Goal: Find specific page/section: Find specific page/section

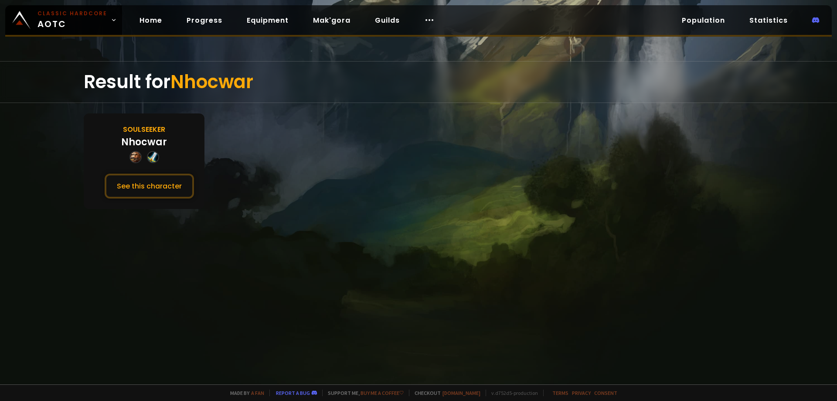
drag, startPoint x: 479, startPoint y: 163, endPoint x: 458, endPoint y: 158, distance: 21.6
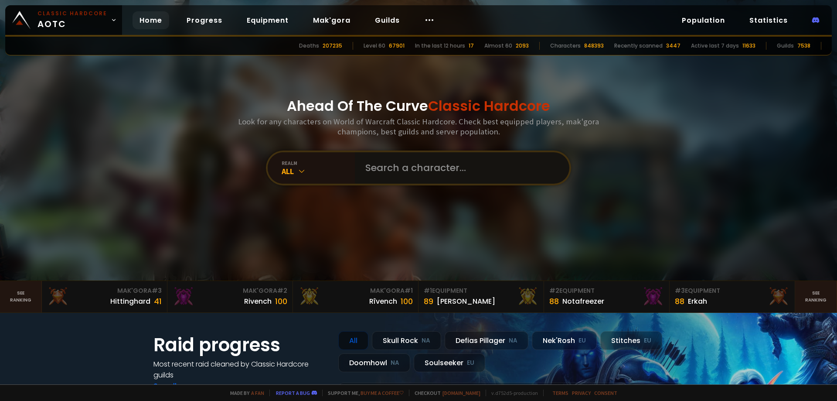
click at [421, 167] on input "text" at bounding box center [459, 167] width 199 height 31
paste input "Karduz"
type input "Karduz"
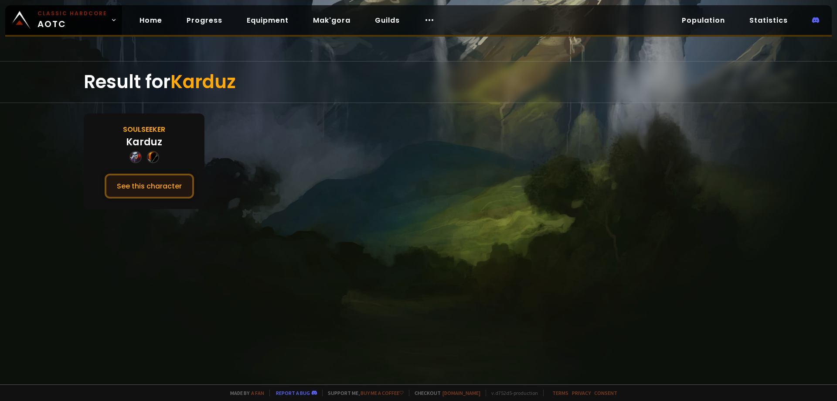
click at [134, 175] on button "See this character" at bounding box center [149, 185] width 89 height 25
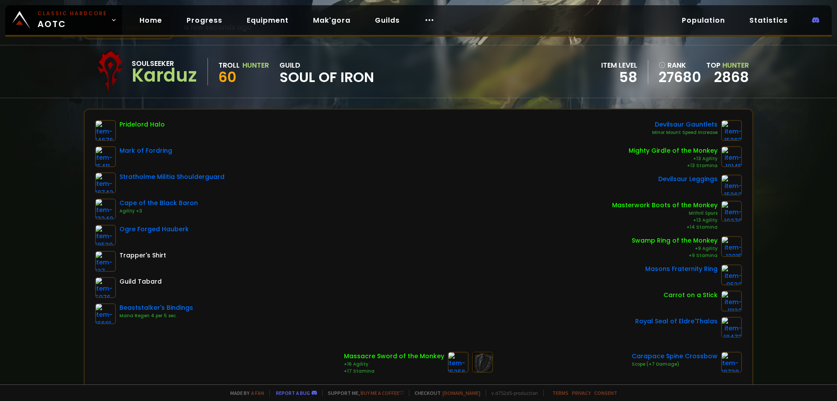
scroll to position [44, 0]
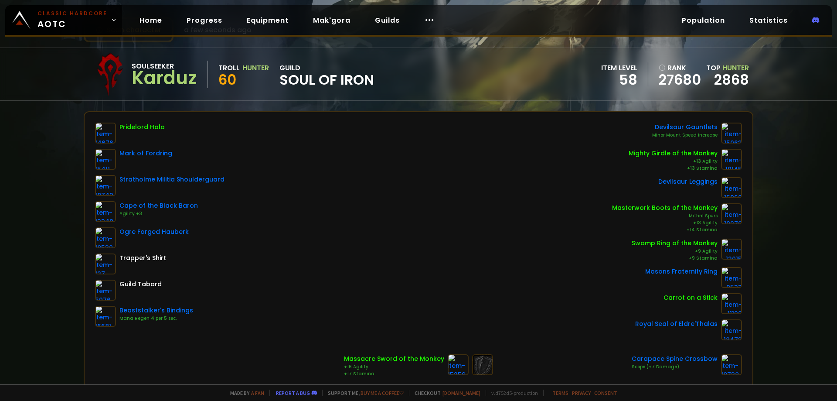
drag, startPoint x: 238, startPoint y: 137, endPoint x: 249, endPoint y: 135, distance: 11.0
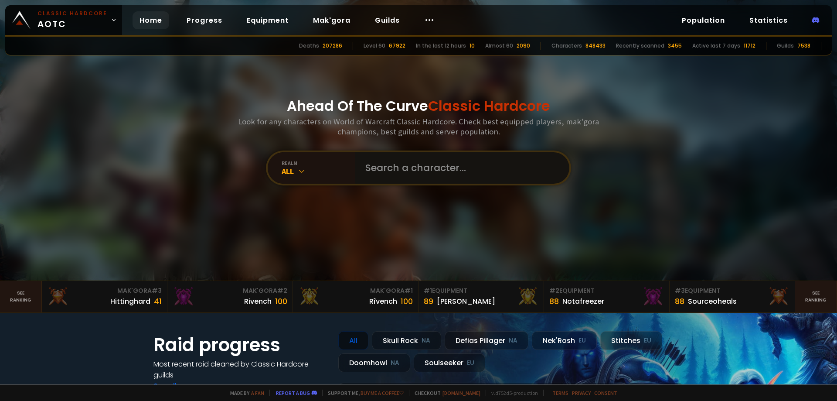
click at [409, 166] on input "text" at bounding box center [459, 167] width 199 height 31
paste input "Keimen"
type input "Keimen"
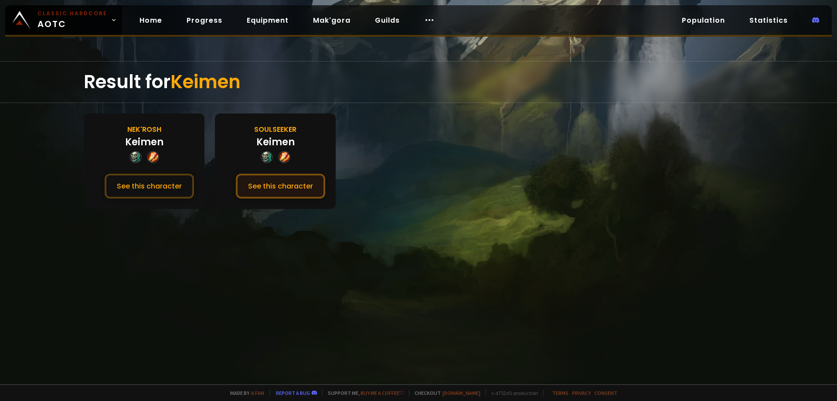
click at [281, 189] on button "See this character" at bounding box center [280, 185] width 89 height 25
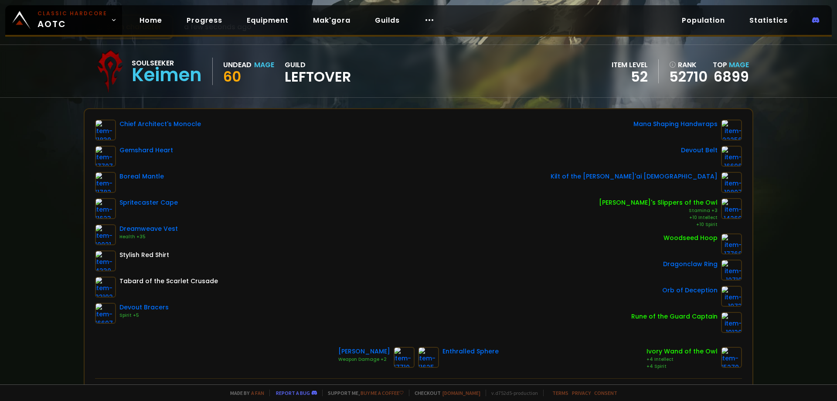
scroll to position [44, 0]
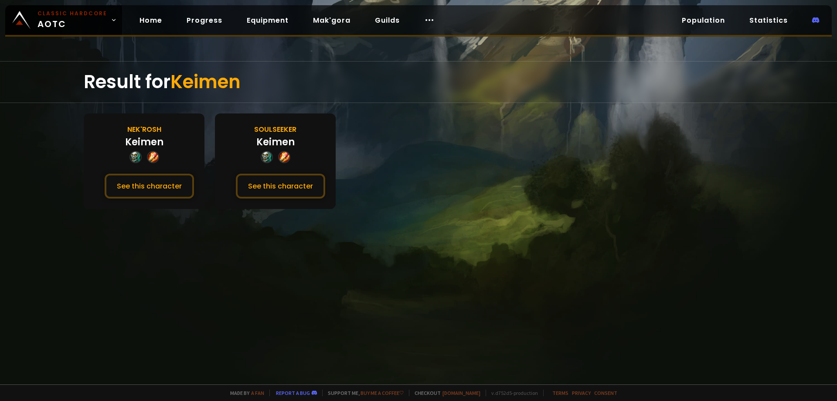
drag, startPoint x: 251, startPoint y: 207, endPoint x: 256, endPoint y: 205, distance: 5.8
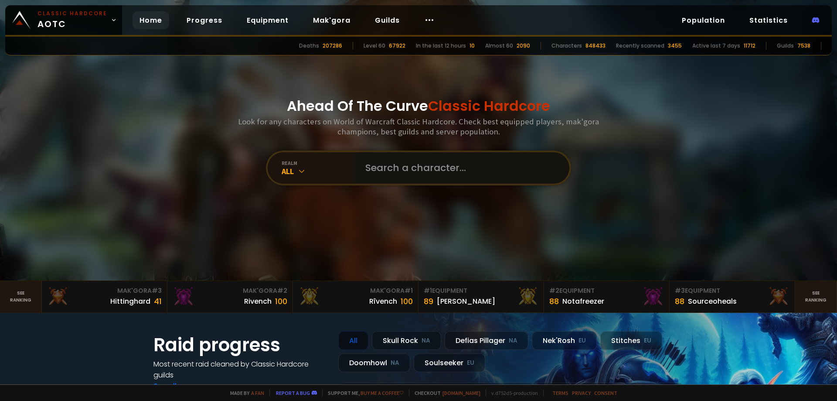
click at [424, 170] on input "text" at bounding box center [459, 167] width 199 height 31
type input "arthion"
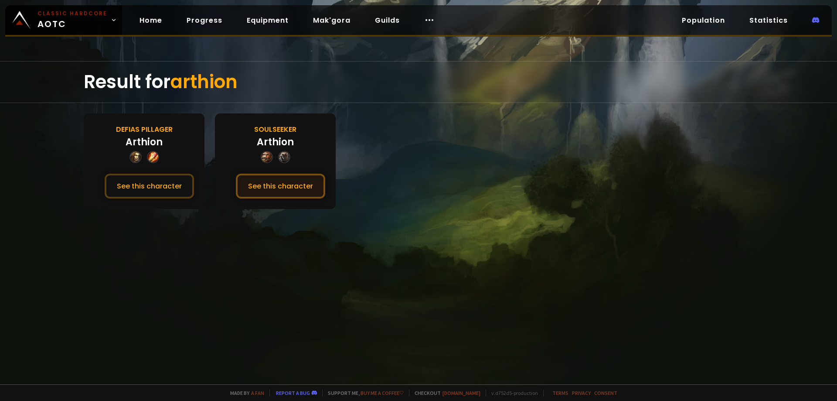
click at [284, 179] on button "See this character" at bounding box center [280, 185] width 89 height 25
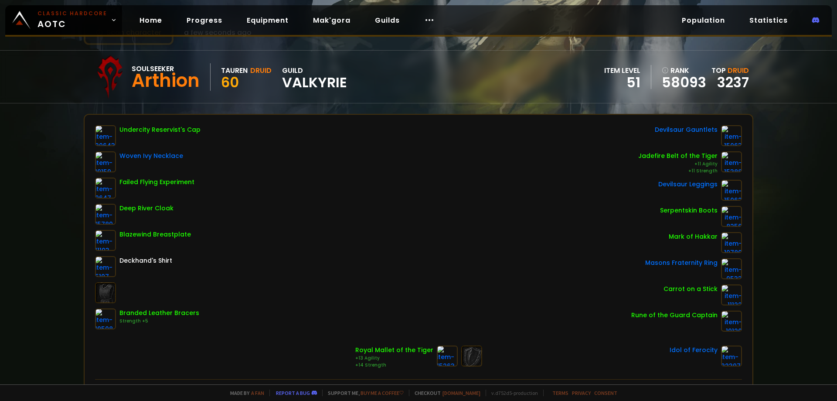
scroll to position [44, 0]
